Goal: Information Seeking & Learning: Find contact information

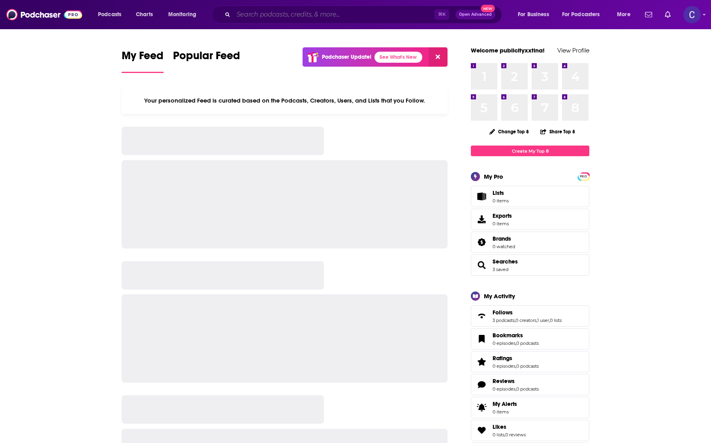
click at [362, 14] on input "Search podcasts, credits, & more..." at bounding box center [333, 14] width 201 height 13
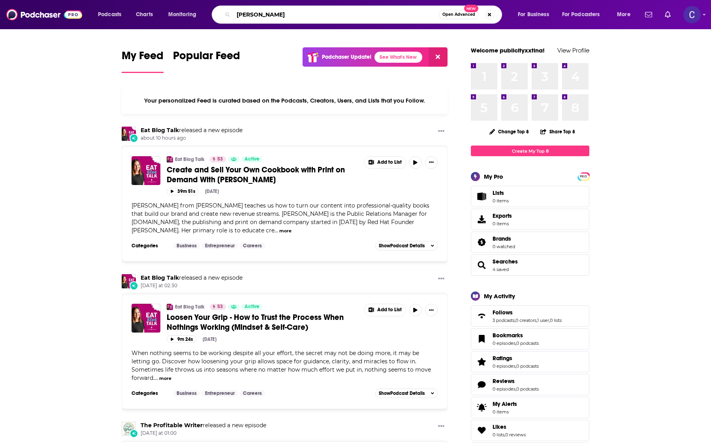
type input "[PERSON_NAME]"
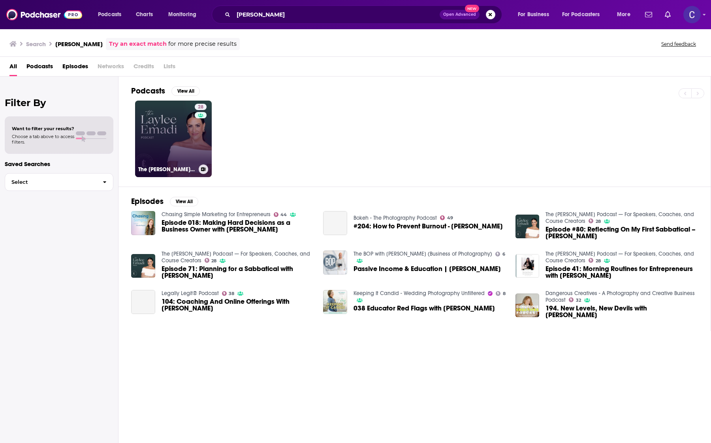
click at [189, 136] on link "28 The [PERSON_NAME] Podcast — For Speakers, Coaches, and Course Creators" at bounding box center [173, 139] width 77 height 77
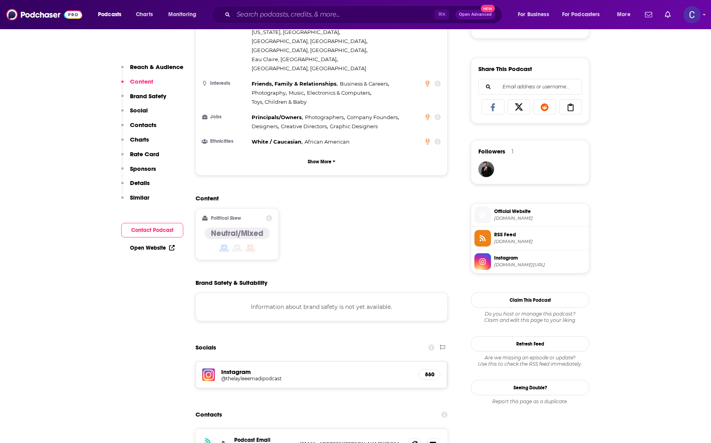
scroll to position [604, 0]
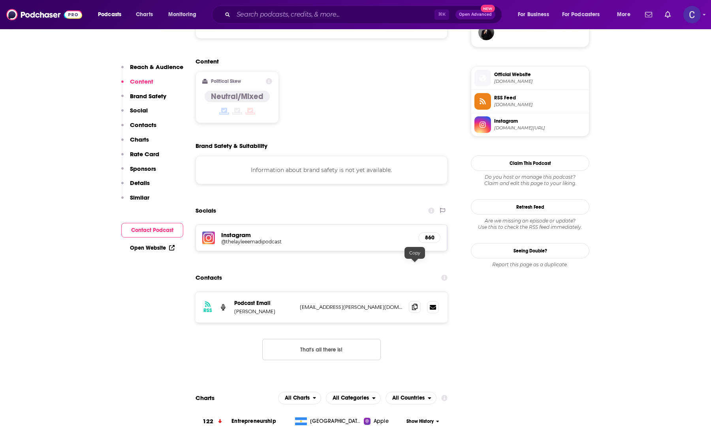
click at [415, 304] on icon at bounding box center [415, 307] width 6 height 6
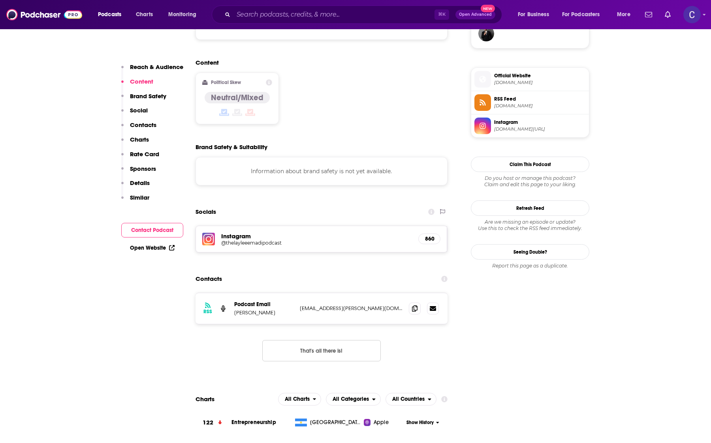
scroll to position [602, 0]
click at [252, 17] on input "Search podcasts, credits, & more..." at bounding box center [333, 14] width 201 height 13
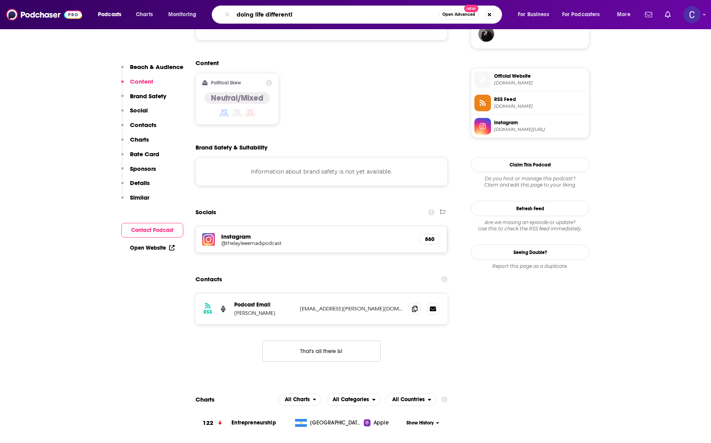
type input "doing life differently"
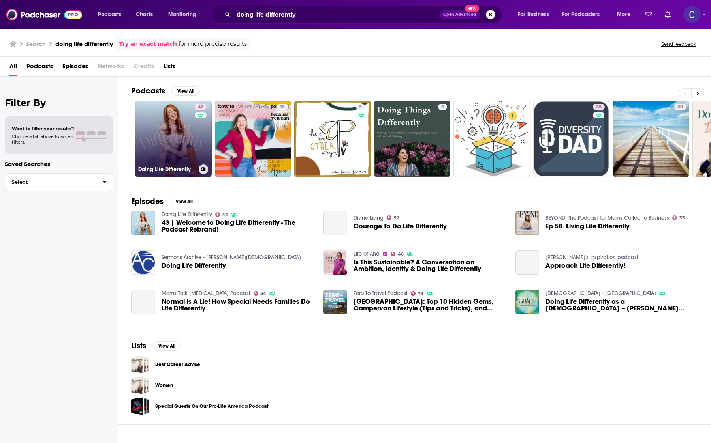
click at [180, 127] on link "42 Doing Life Differently" at bounding box center [173, 139] width 77 height 77
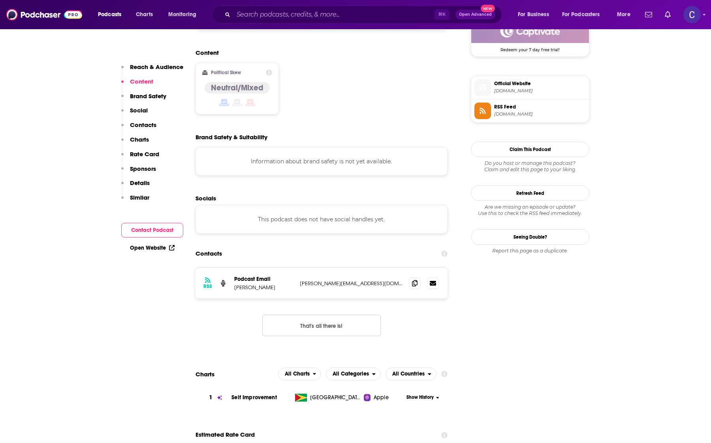
scroll to position [691, 0]
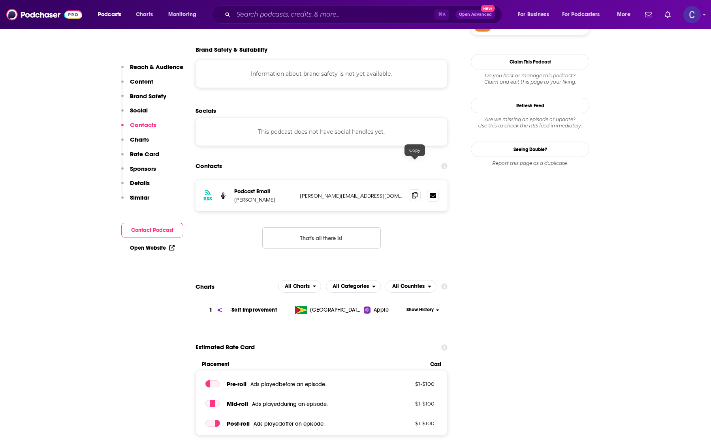
click at [412, 192] on icon at bounding box center [415, 195] width 6 height 6
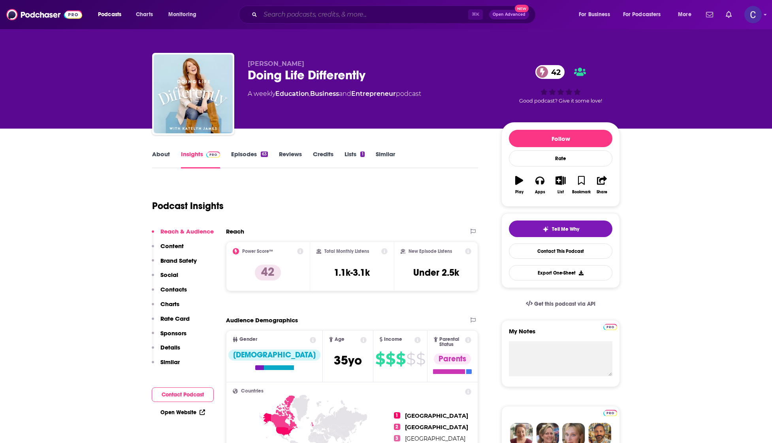
click at [373, 16] on input "Search podcasts, credits, & more..." at bounding box center [364, 14] width 208 height 13
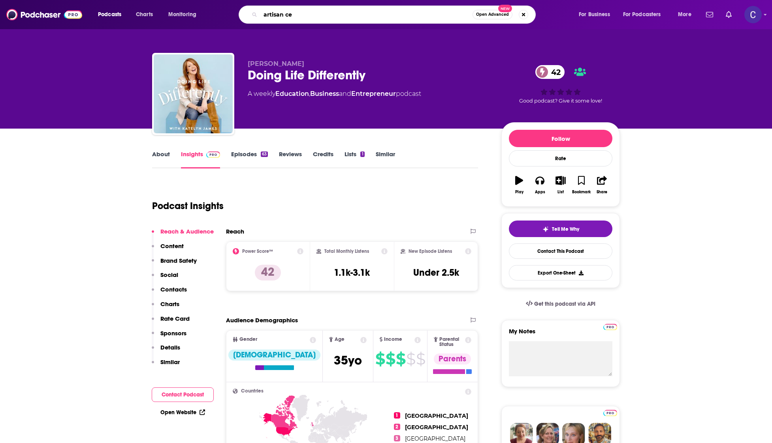
type input "artisan ceo"
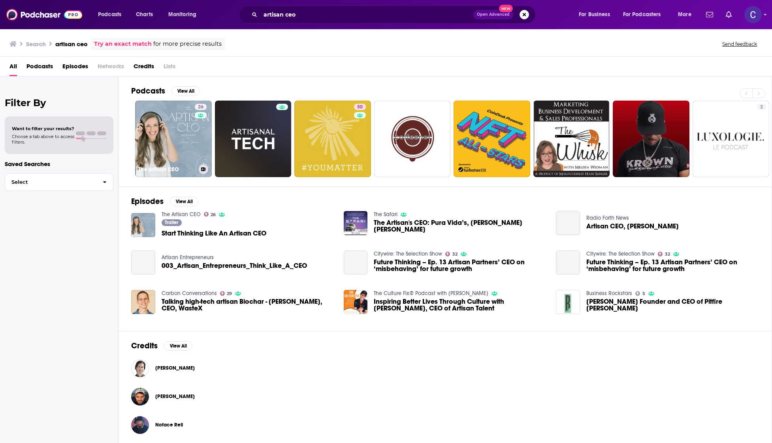
click at [182, 112] on link "26 The Artisan CEO" at bounding box center [173, 139] width 77 height 77
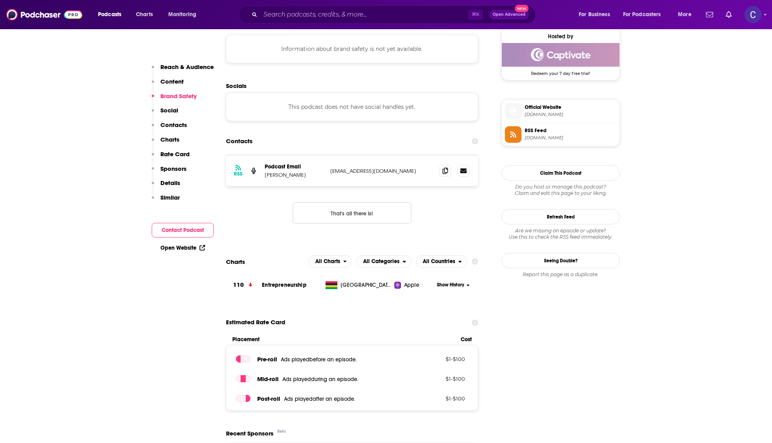
scroll to position [586, 0]
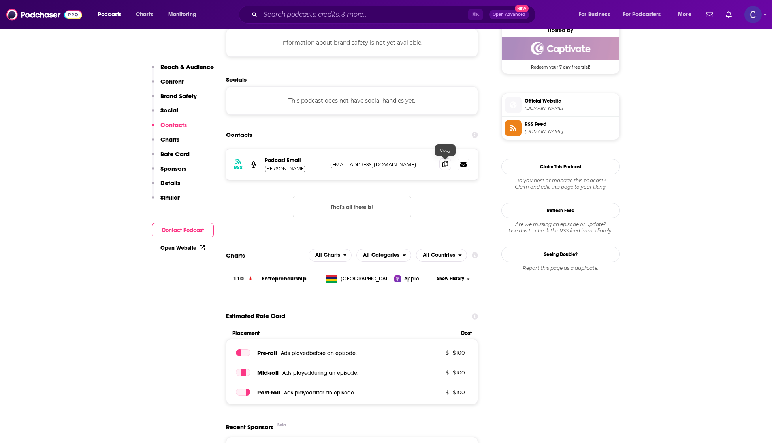
click at [447, 166] on icon at bounding box center [445, 164] width 6 height 6
click at [410, 20] on input "Search podcasts, credits, & more..." at bounding box center [364, 14] width 208 height 13
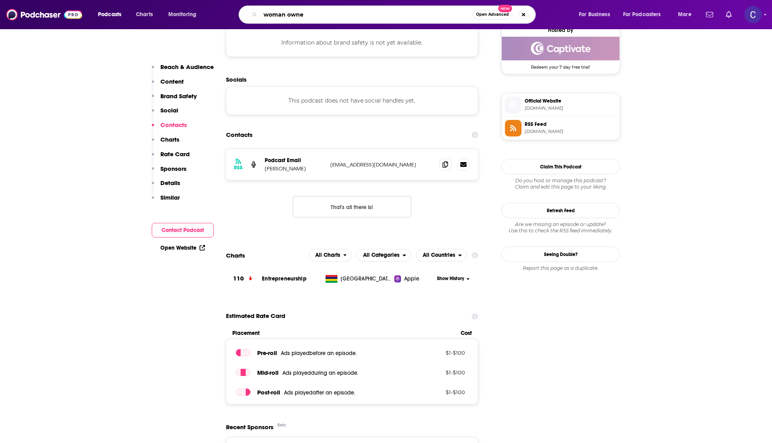
type input "woman owned"
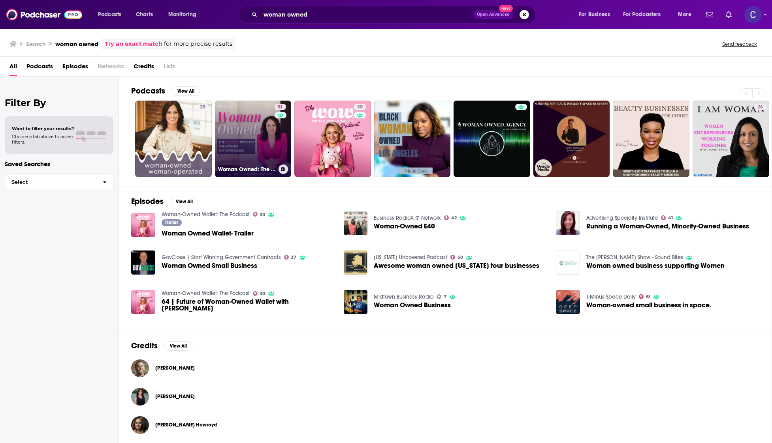
click at [223, 133] on link "51 Woman Owned: The Growth Podcast for Women Entrepreneurs" at bounding box center [253, 139] width 77 height 77
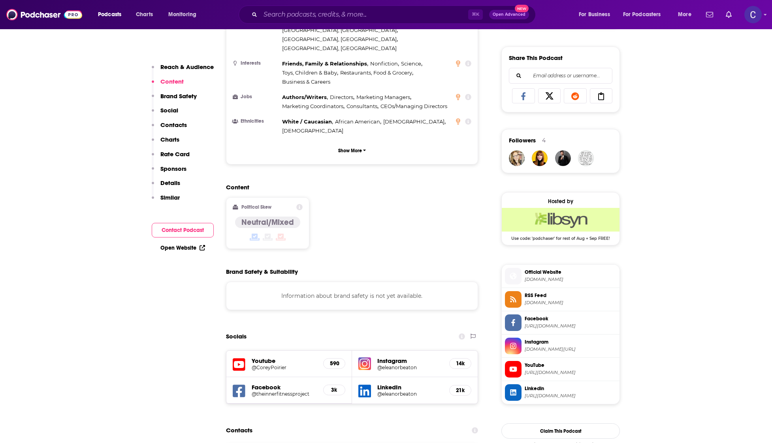
scroll to position [610, 0]
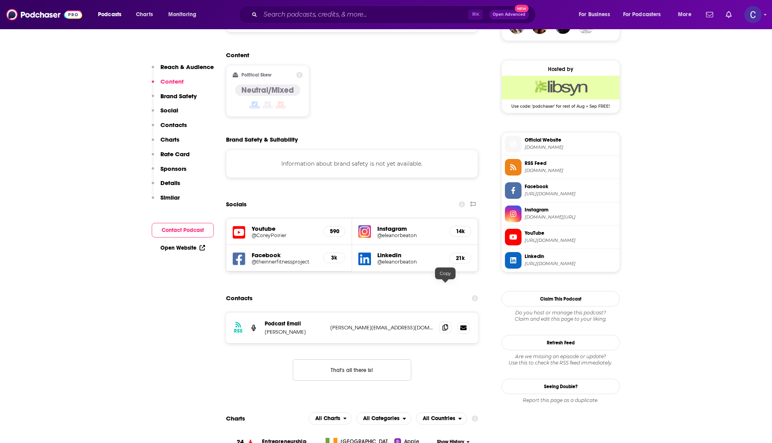
click at [449, 322] on span at bounding box center [445, 328] width 12 height 12
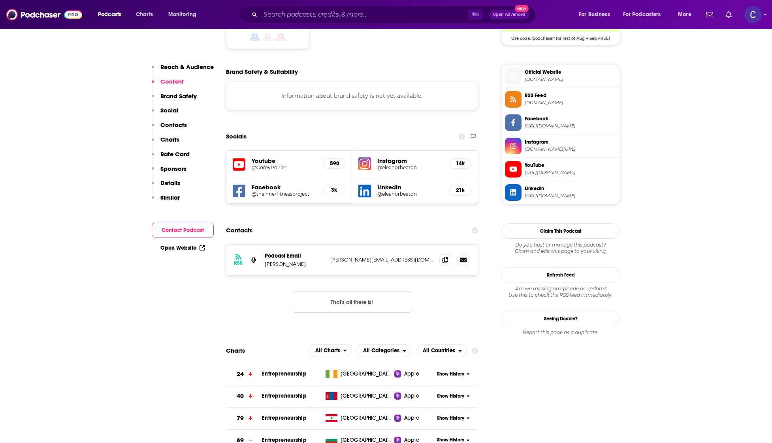
scroll to position [735, 0]
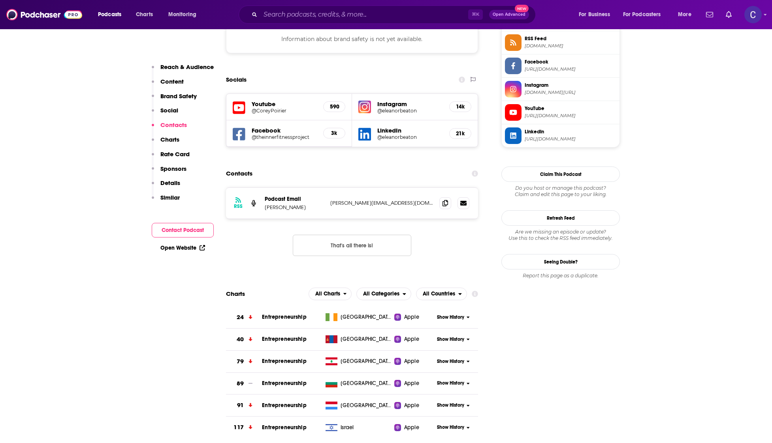
click at [388, 100] on h5 "Instagram" at bounding box center [410, 104] width 66 height 8
click at [386, 108] on h5 "@eleanorbeaton" at bounding box center [410, 111] width 66 height 6
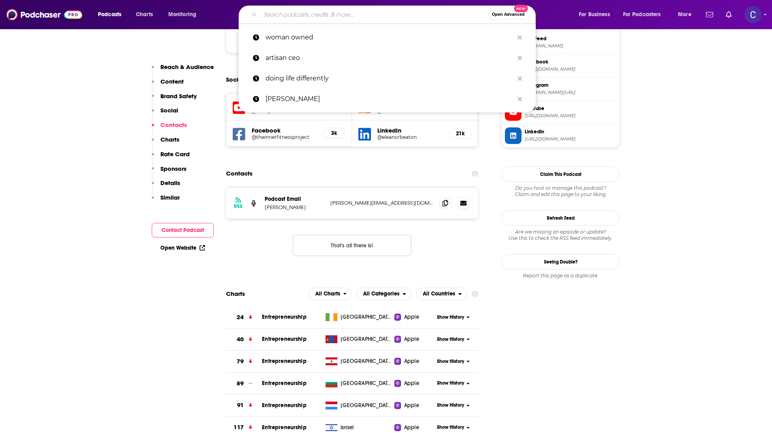
click at [362, 15] on input "Search podcasts, credits, & more..." at bounding box center [374, 14] width 228 height 13
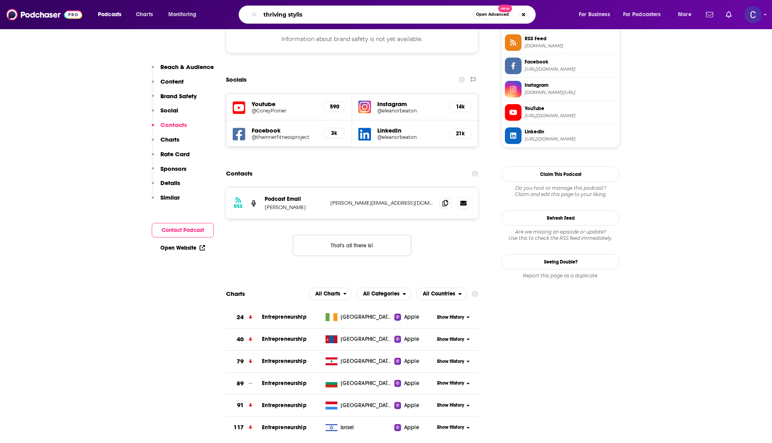
type input "thriving stylist"
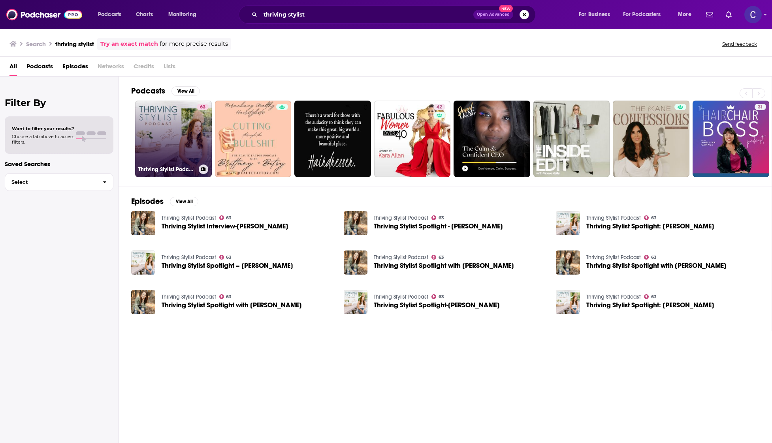
click at [172, 143] on link "63 Thriving Stylist Podcast" at bounding box center [173, 139] width 77 height 77
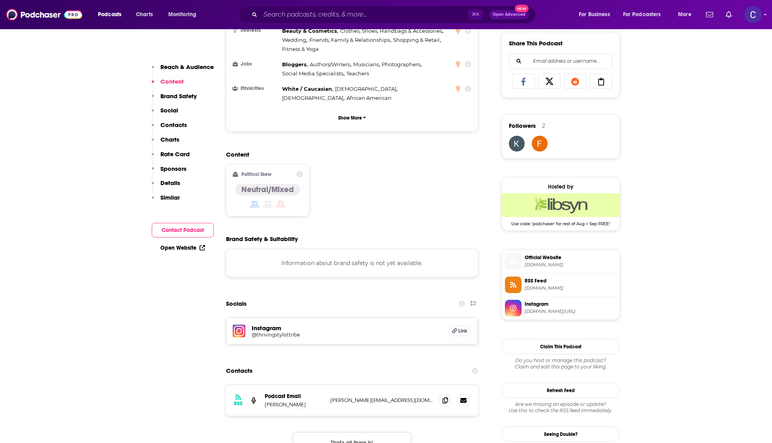
scroll to position [564, 0]
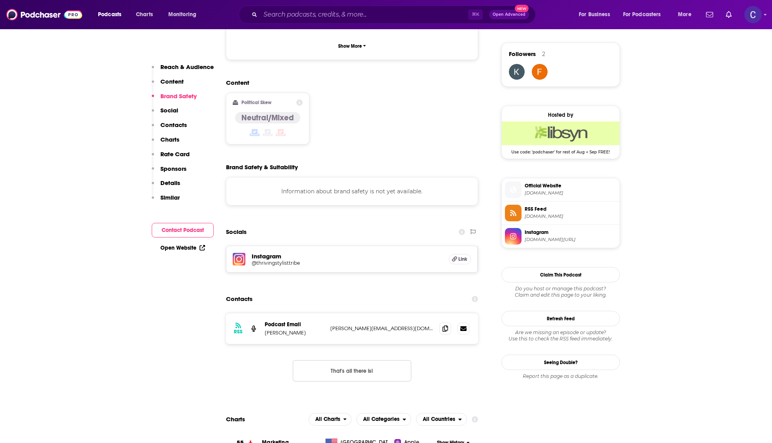
click at [287, 260] on h5 "@thrivingstylisttribe" at bounding box center [315, 263] width 126 height 6
click at [447, 325] on icon at bounding box center [445, 328] width 6 height 6
click at [301, 9] on input "Search podcasts, credits, & more..." at bounding box center [364, 14] width 208 height 13
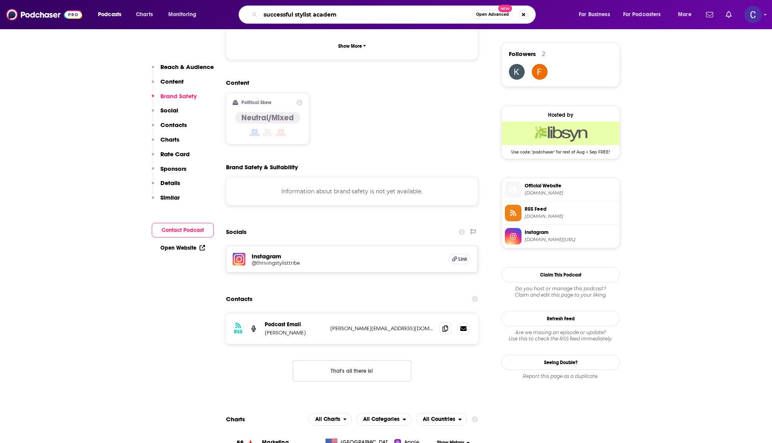
type input "successful stylist academy"
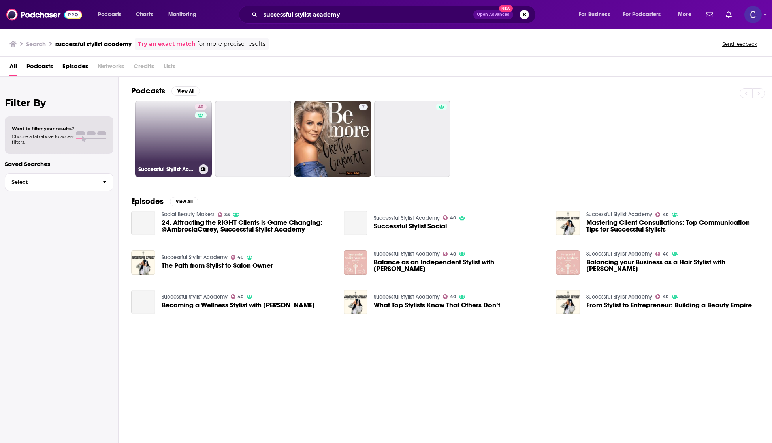
click at [159, 167] on h3 "Successful Stylist Academy" at bounding box center [166, 169] width 57 height 7
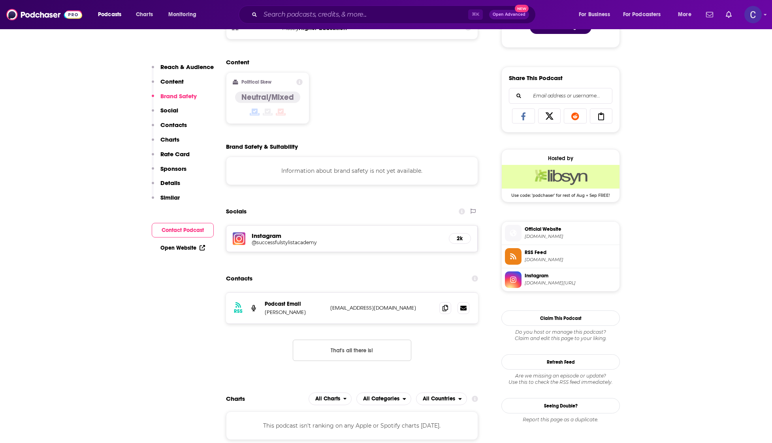
scroll to position [464, 0]
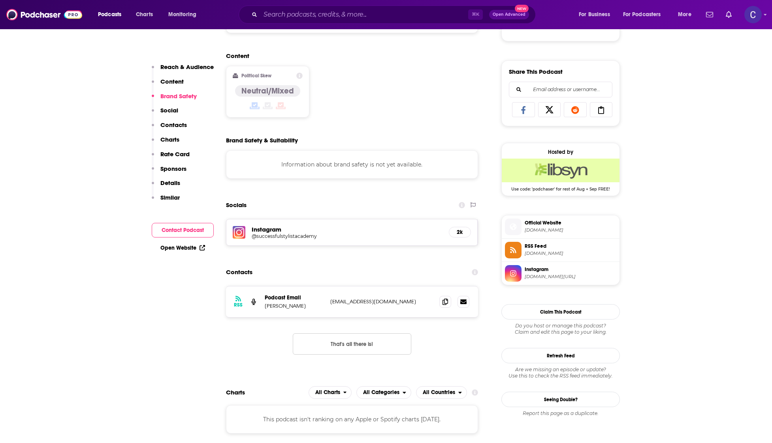
click at [273, 237] on h5 "@successfulstylistacademy" at bounding box center [315, 236] width 126 height 6
click at [445, 301] on icon at bounding box center [445, 302] width 6 height 6
click at [413, 8] on input "Search podcasts, credits, & more..." at bounding box center [364, 14] width 208 height 13
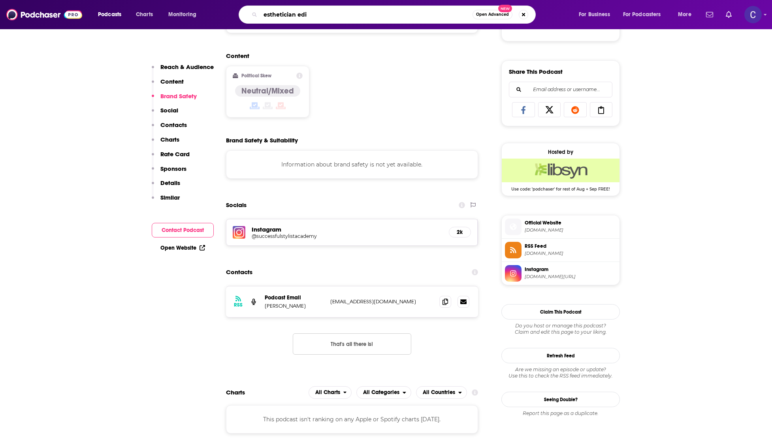
type input "esthetician edit"
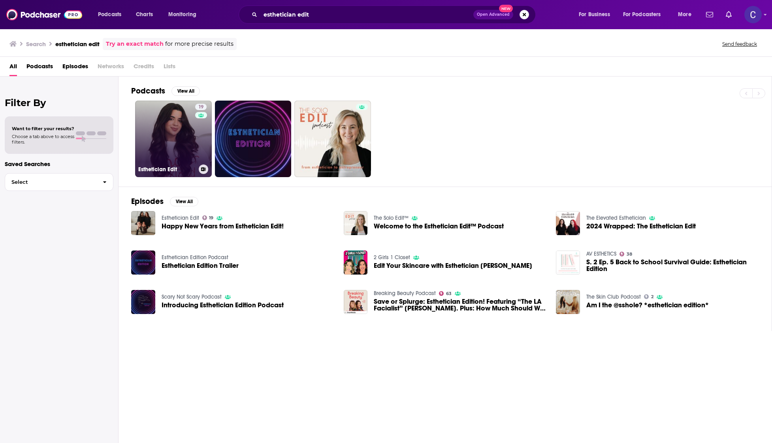
click at [177, 167] on h3 "Esthetician Edit" at bounding box center [166, 169] width 57 height 7
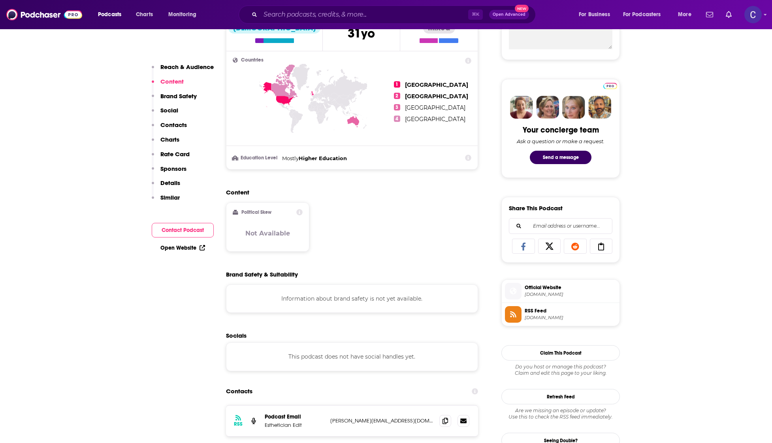
scroll to position [403, 0]
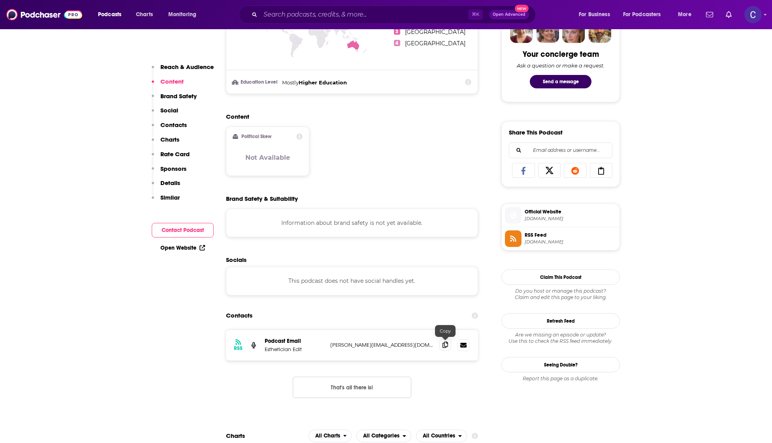
click at [444, 348] on icon at bounding box center [445, 345] width 6 height 6
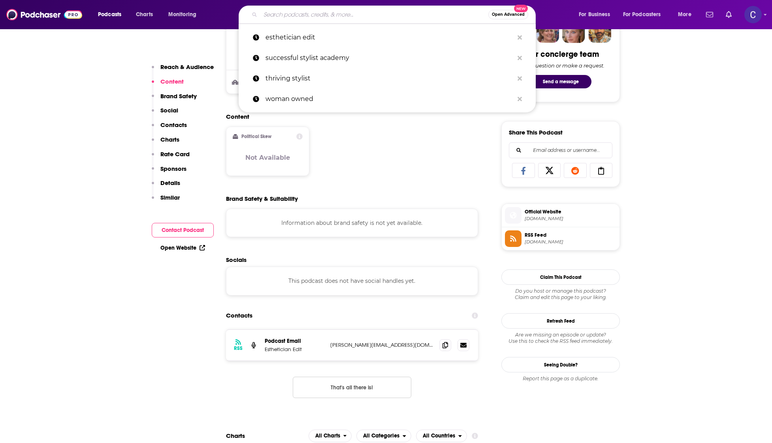
click at [304, 19] on input "Search podcasts, credits, & more..." at bounding box center [374, 14] width 228 height 13
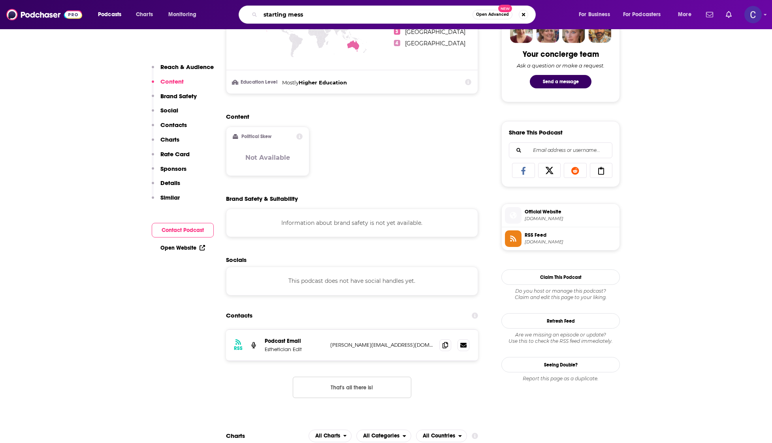
type input "starting messy"
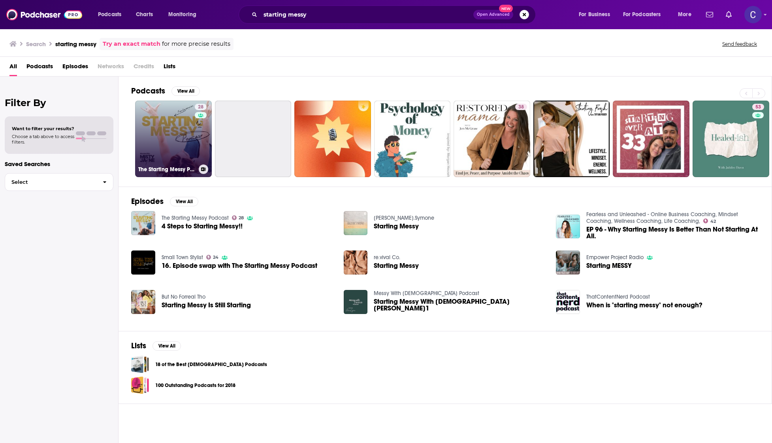
click at [169, 144] on link "28 The Starting Messy Podcast" at bounding box center [173, 139] width 77 height 77
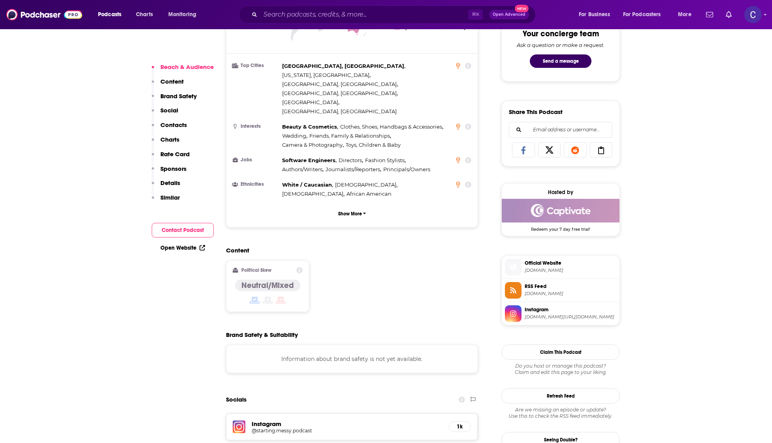
scroll to position [450, 0]
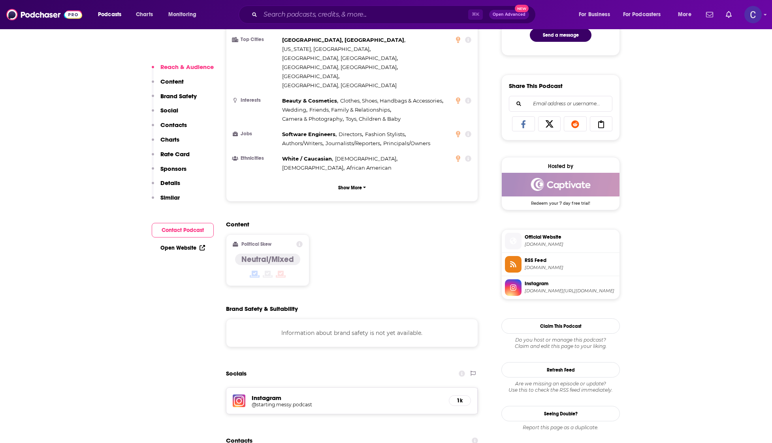
click at [276, 402] on h5 "@starting.messy.podcast" at bounding box center [315, 405] width 126 height 6
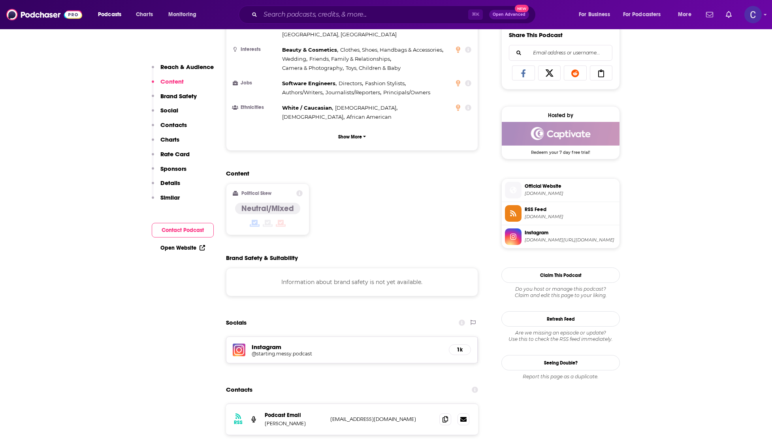
scroll to position [503, 0]
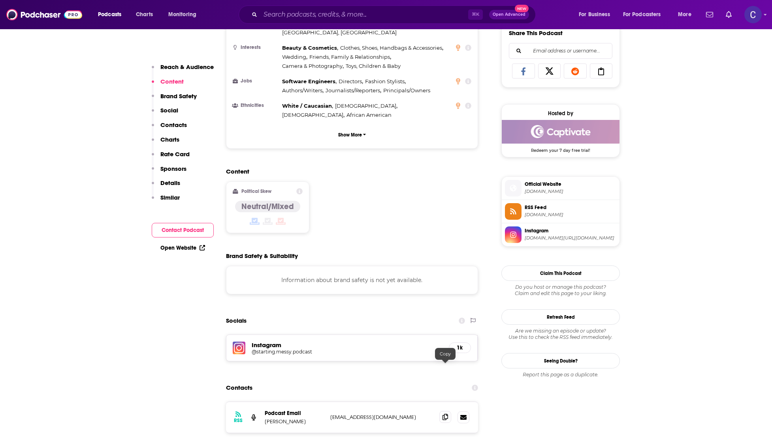
click at [445, 411] on span at bounding box center [445, 417] width 12 height 12
click at [373, 16] on input "Search podcasts, credits, & more..." at bounding box center [364, 14] width 208 height 13
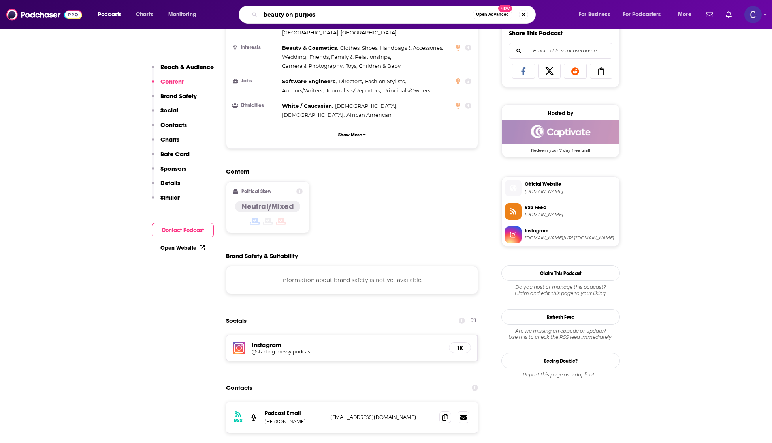
type input "beauty on purpose"
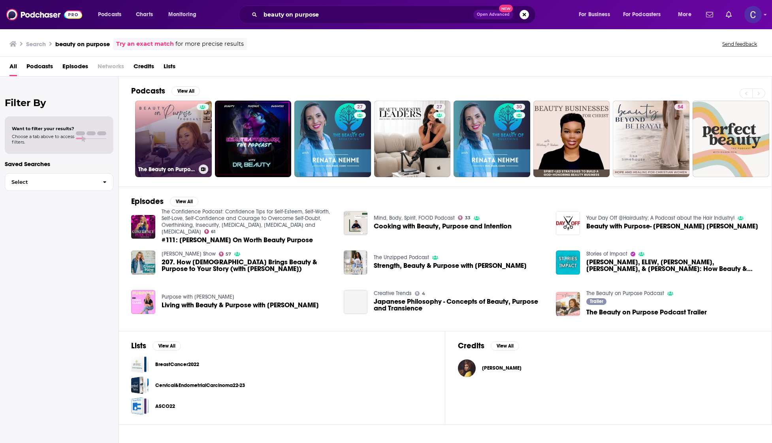
click at [205, 138] on div at bounding box center [203, 134] width 12 height 61
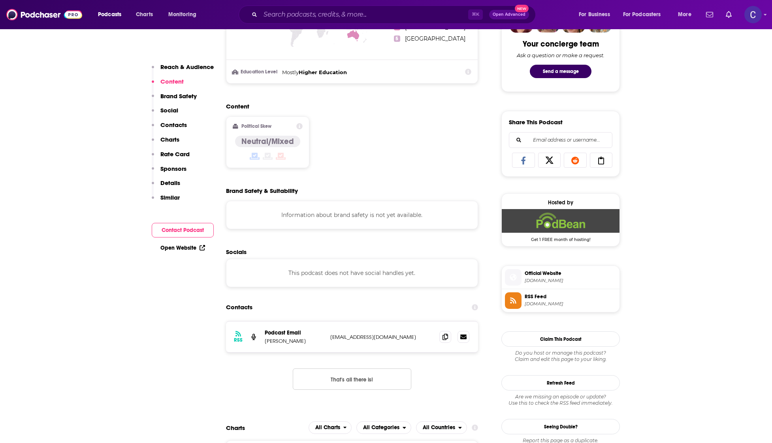
scroll to position [465, 0]
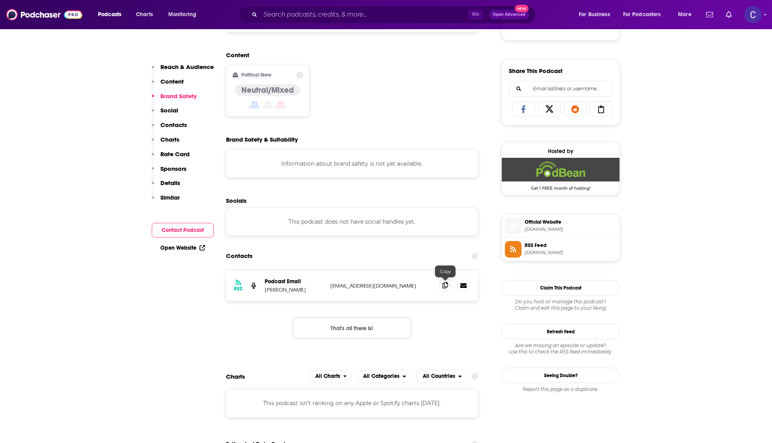
click at [443, 286] on icon at bounding box center [445, 285] width 6 height 6
click at [423, 15] on input "Search podcasts, credits, & more..." at bounding box center [364, 14] width 208 height 13
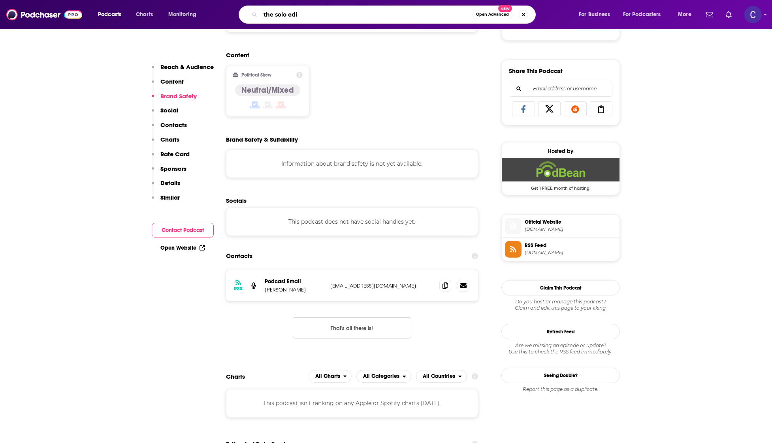
type input "the solo edit"
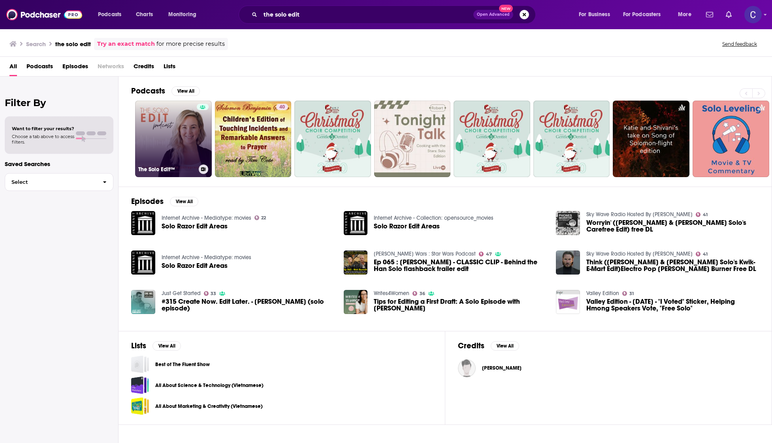
click at [160, 135] on link "The Solo Edit™" at bounding box center [173, 139] width 77 height 77
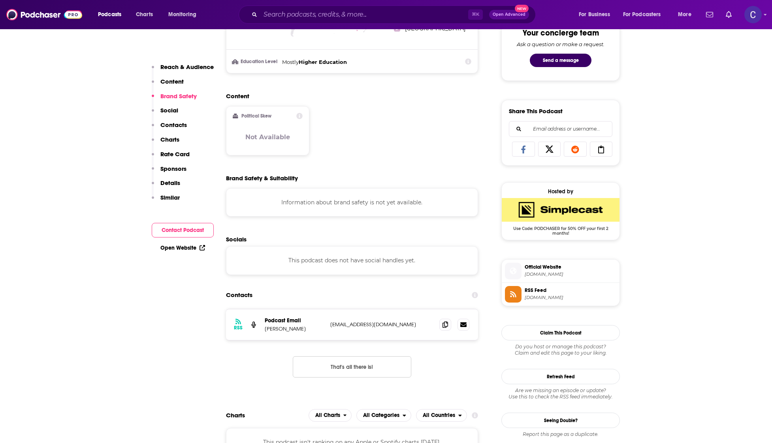
scroll to position [552, 0]
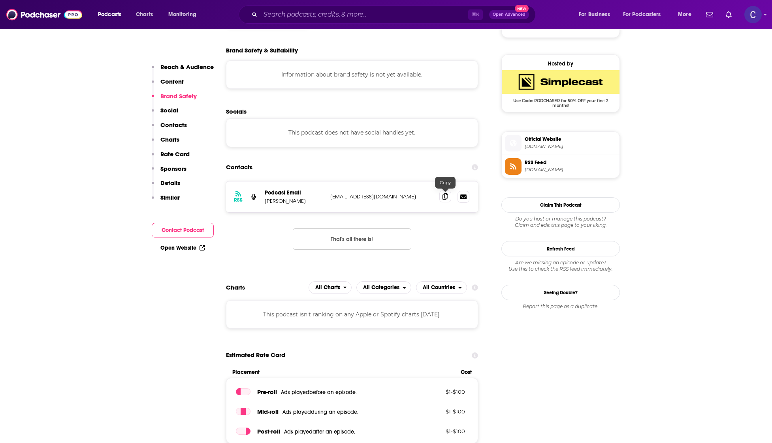
click at [441, 199] on span at bounding box center [445, 197] width 12 height 12
click at [295, 9] on input "Search podcasts, credits, & more..." at bounding box center [364, 14] width 208 height 13
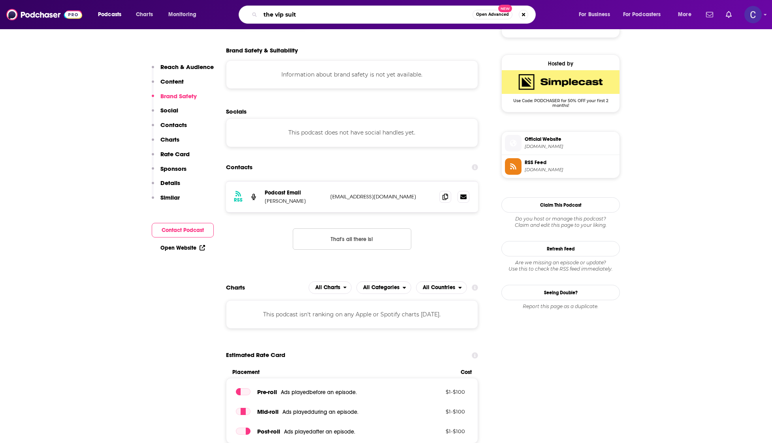
type input "the vip suite"
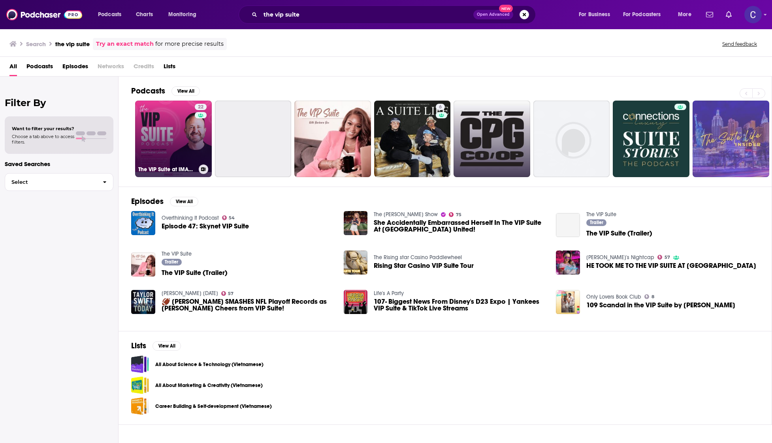
click at [173, 126] on link "22 The VIP Suite at IMAGE Studios with Matthew Landis" at bounding box center [173, 139] width 77 height 77
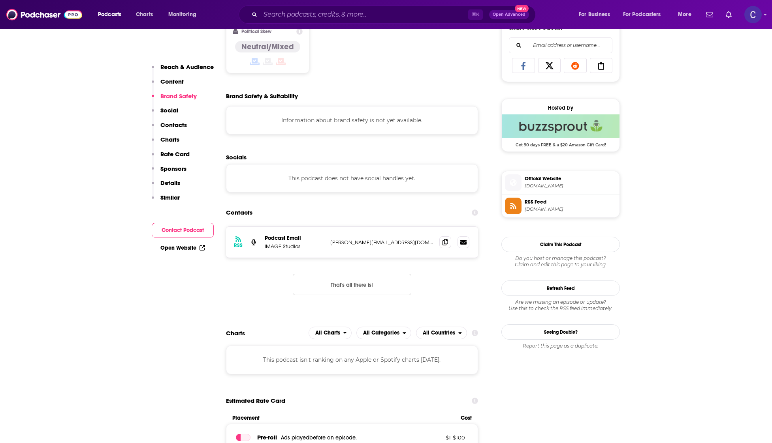
scroll to position [509, 0]
click at [444, 240] on icon at bounding box center [445, 241] width 6 height 6
click at [303, 14] on input "Search podcasts, credits, & more..." at bounding box center [364, 14] width 208 height 13
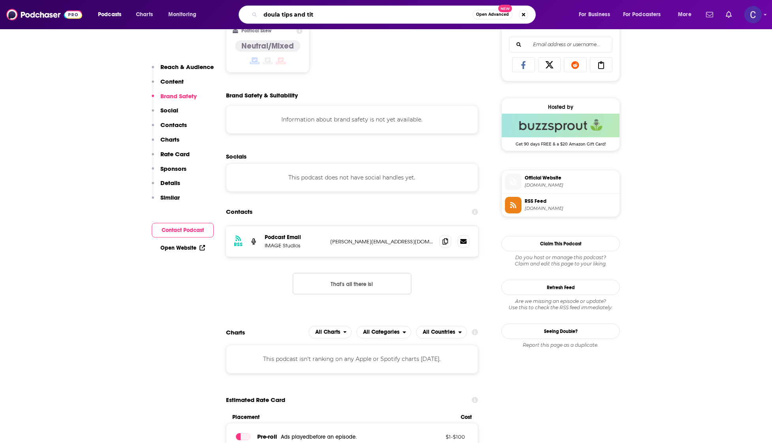
type input "doula tips and tits"
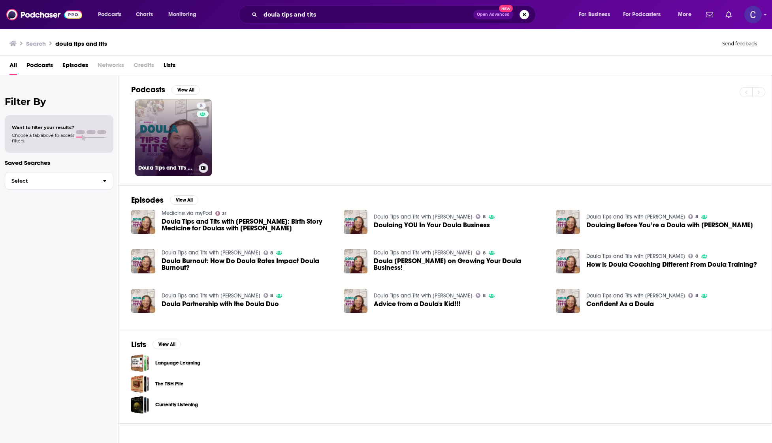
click at [193, 130] on link "8 Doula Tips and Tits with Kaely Harrod" at bounding box center [173, 138] width 77 height 77
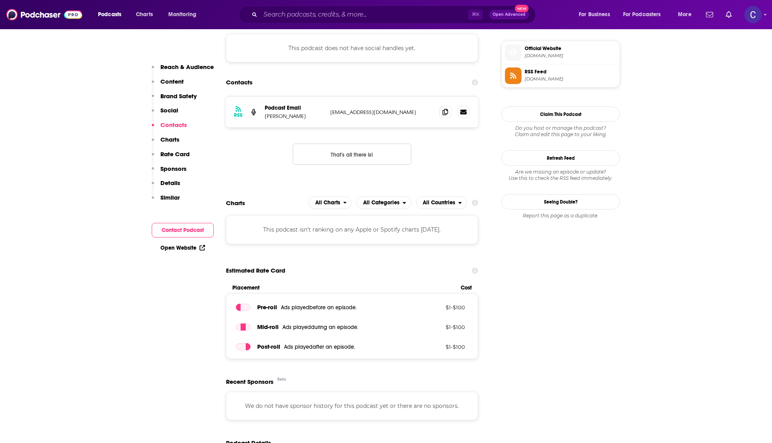
scroll to position [641, 0]
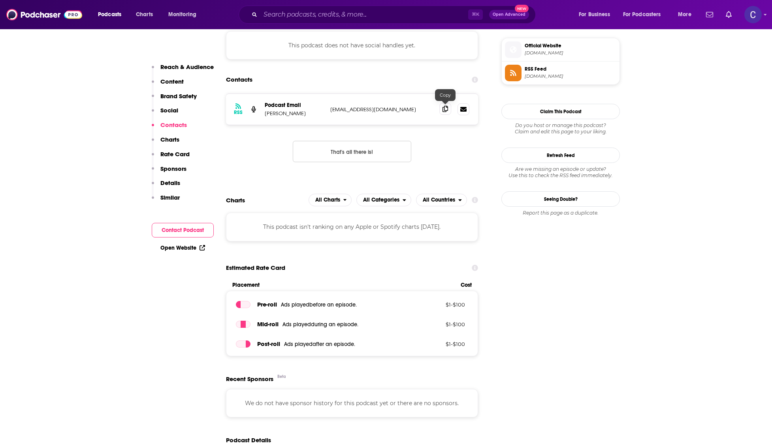
click at [441, 107] on span at bounding box center [445, 109] width 12 height 12
click at [297, 7] on div "⌘ K Open Advanced New" at bounding box center [387, 15] width 297 height 18
click at [288, 15] on input "Search podcasts, credits, & more..." at bounding box center [364, 14] width 208 height 13
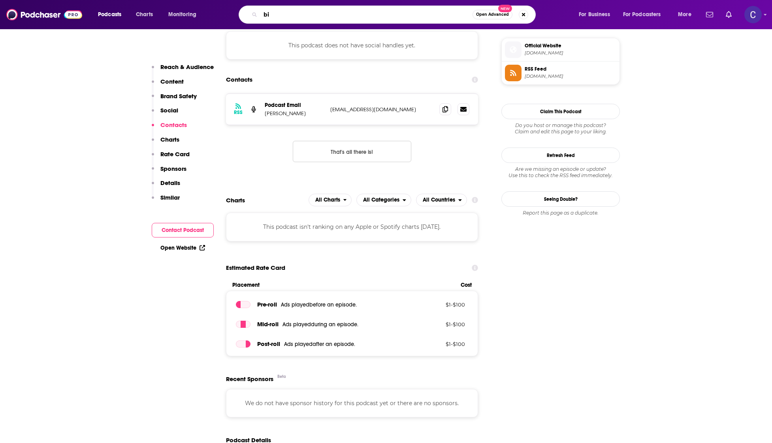
type input "b"
type input "hip to heart birth boss"
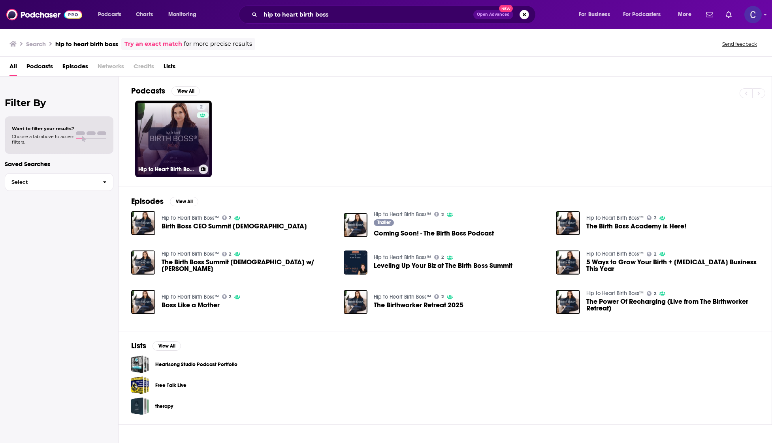
click at [167, 137] on link "2 Hip to Heart Birth Boss™" at bounding box center [173, 139] width 77 height 77
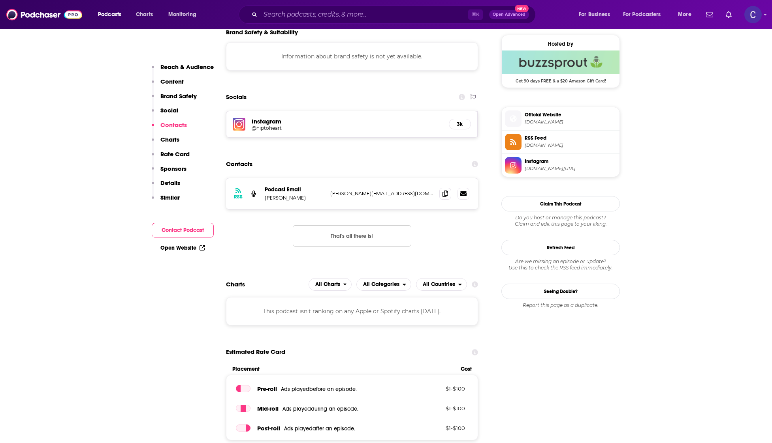
scroll to position [588, 0]
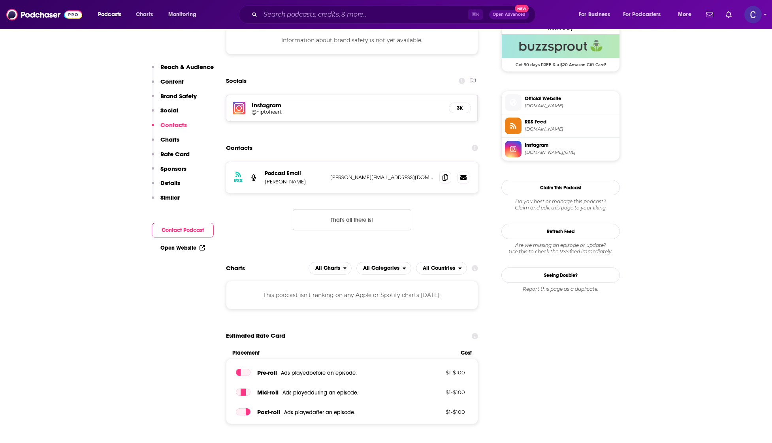
click at [268, 108] on h5 "Instagram" at bounding box center [347, 105] width 191 height 8
click at [266, 112] on h5 "@hiptoheart" at bounding box center [315, 112] width 126 height 6
click at [446, 178] on icon at bounding box center [445, 177] width 6 height 6
click at [295, 19] on input "Search podcasts, credits, & more..." at bounding box center [364, 14] width 208 height 13
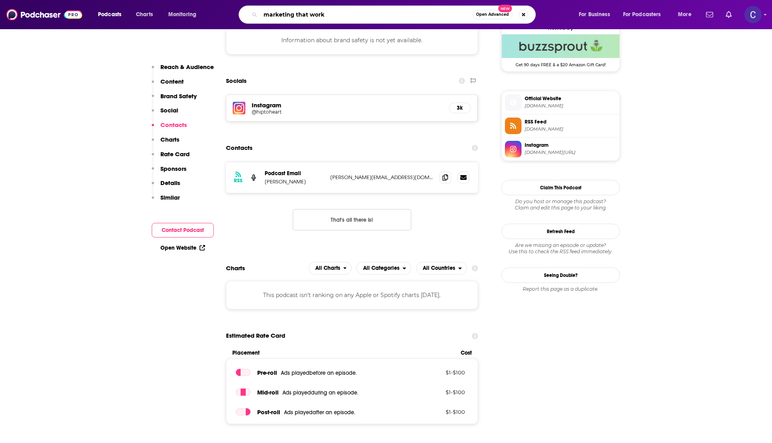
type input "marketing that works"
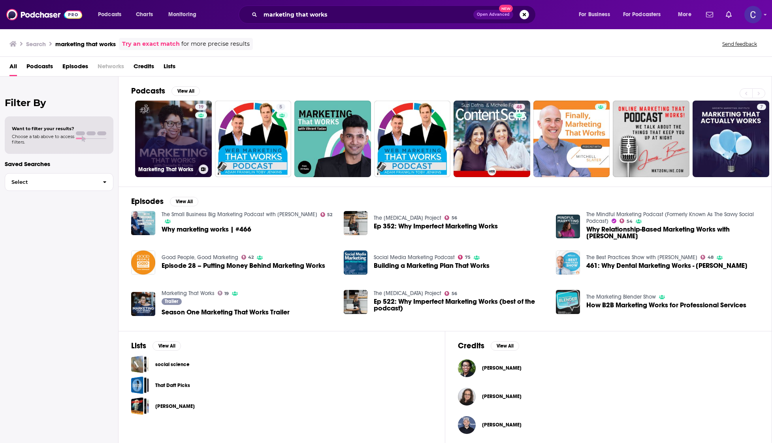
click at [191, 131] on link "19 Marketing That Works" at bounding box center [173, 139] width 77 height 77
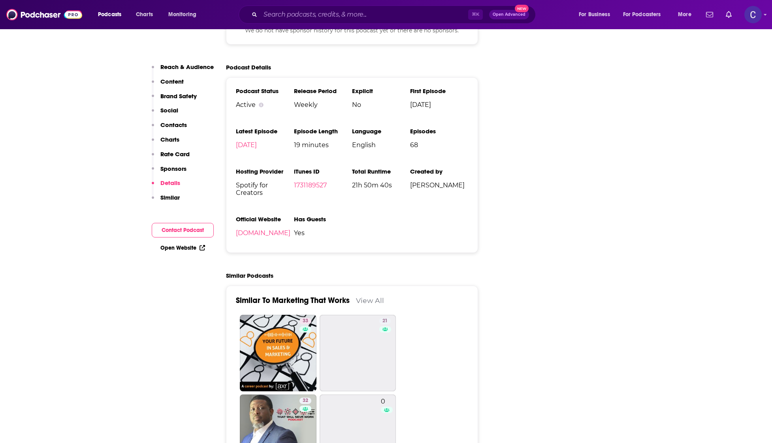
scroll to position [1036, 0]
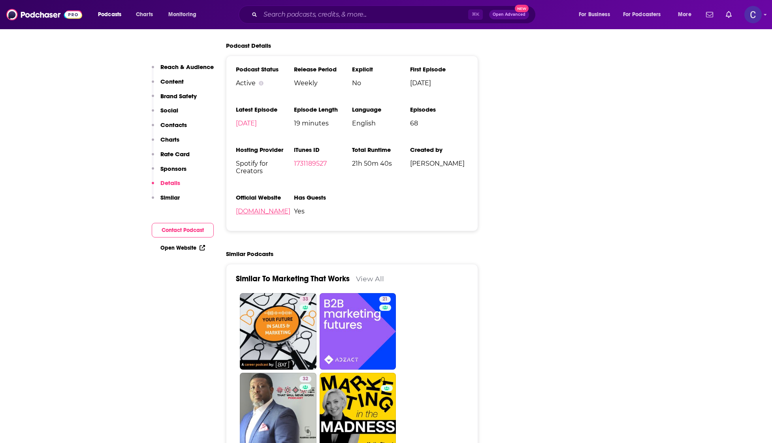
click at [252, 212] on link "drharrisconsulting.com" at bounding box center [263, 212] width 54 height 8
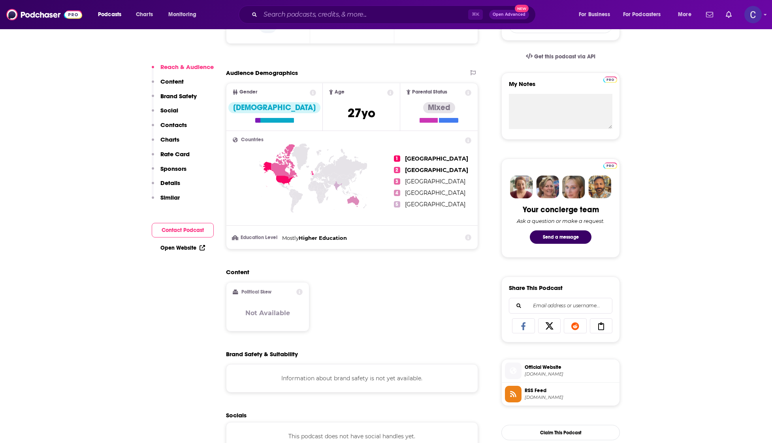
scroll to position [273, 0]
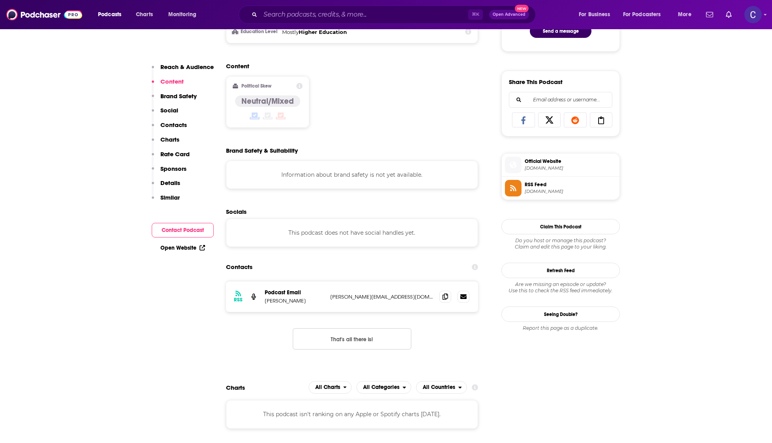
scroll to position [463, 0]
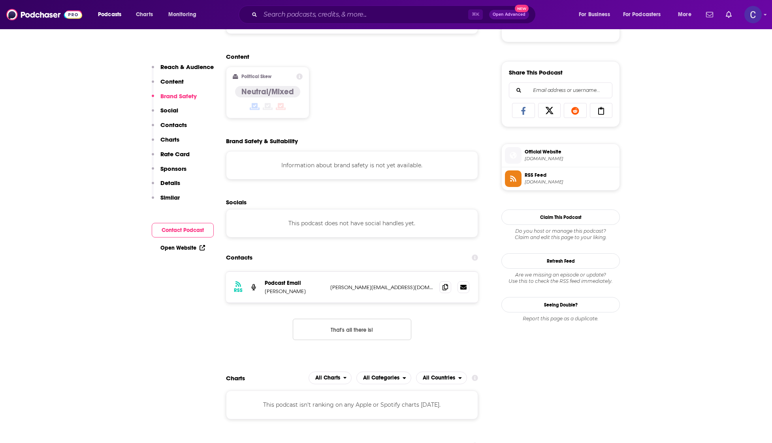
click at [438, 286] on div "RSS Podcast Email Danielle R. Harris danielle@drharrisconsulting.com danielle@d…" at bounding box center [352, 287] width 252 height 31
click at [445, 287] on icon at bounding box center [445, 287] width 6 height 6
click at [343, 15] on input "Search podcasts, credits, & more..." at bounding box center [364, 14] width 208 height 13
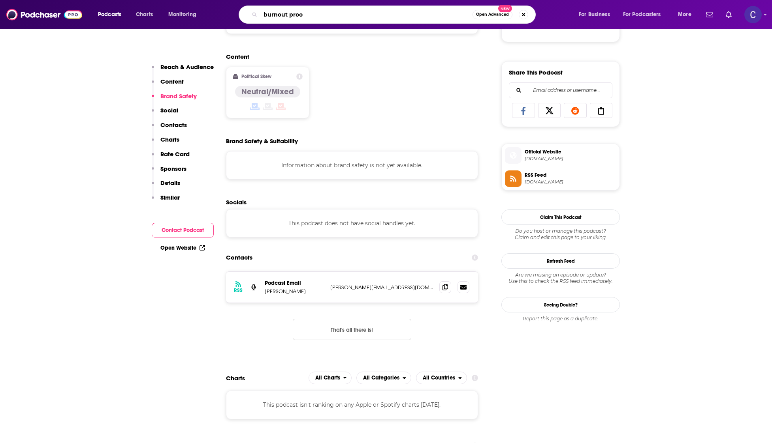
type input "burnout proof"
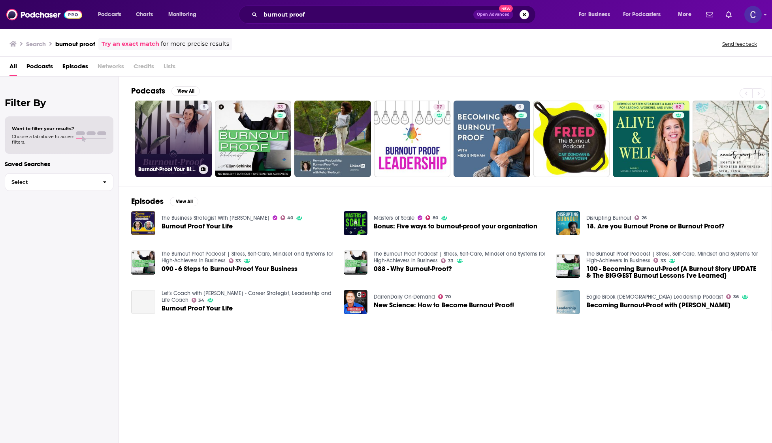
click at [182, 135] on link "5 Burnout-Proof Your Biz Podcast" at bounding box center [173, 139] width 77 height 77
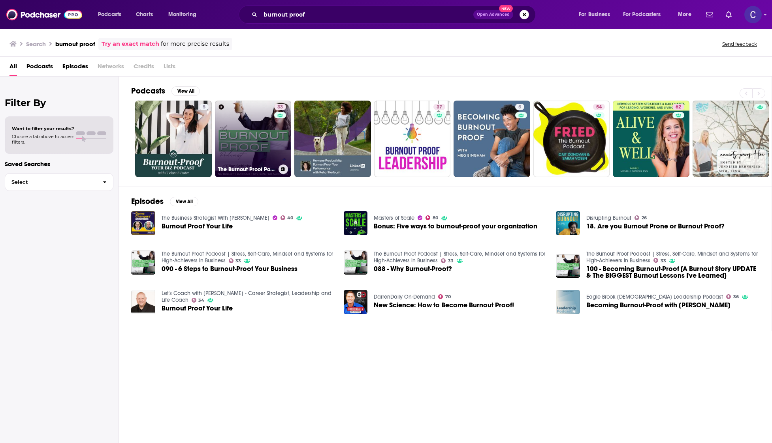
click at [276, 137] on div "33" at bounding box center [281, 134] width 14 height 61
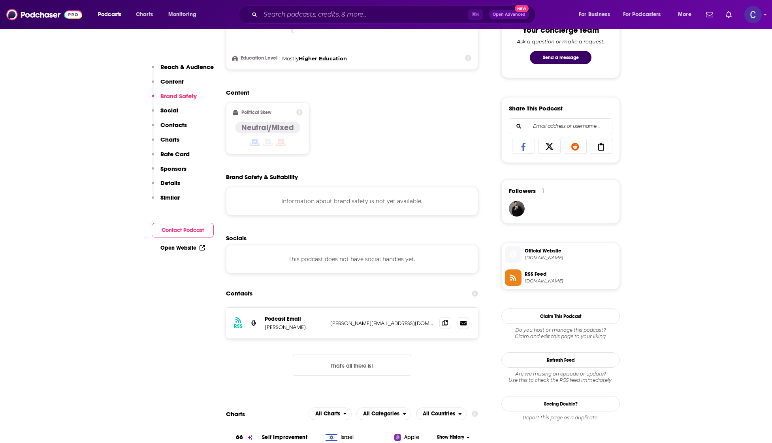
scroll to position [622, 0]
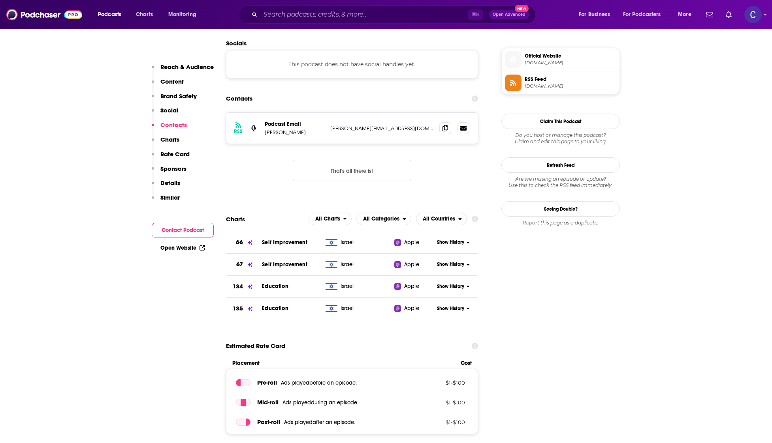
click at [437, 126] on div "RSS Podcast Email Ellyn Schinke ellyn@coachellyn.com ellyn@coachellyn.com" at bounding box center [352, 128] width 252 height 31
click at [447, 128] on icon at bounding box center [445, 128] width 6 height 6
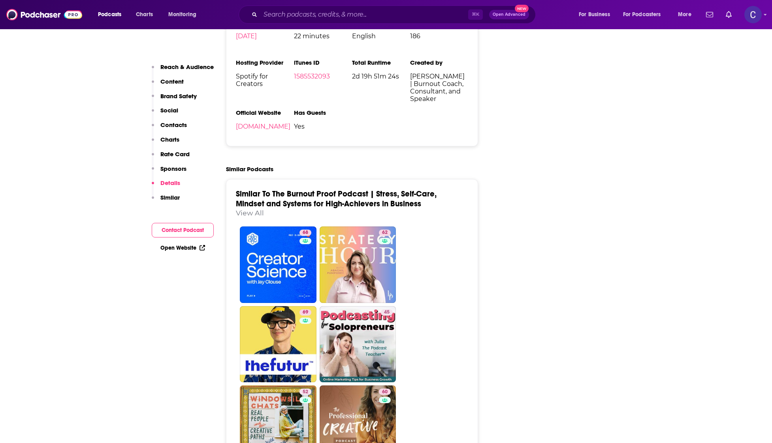
scroll to position [1192, 0]
